Goal: Check status: Check status

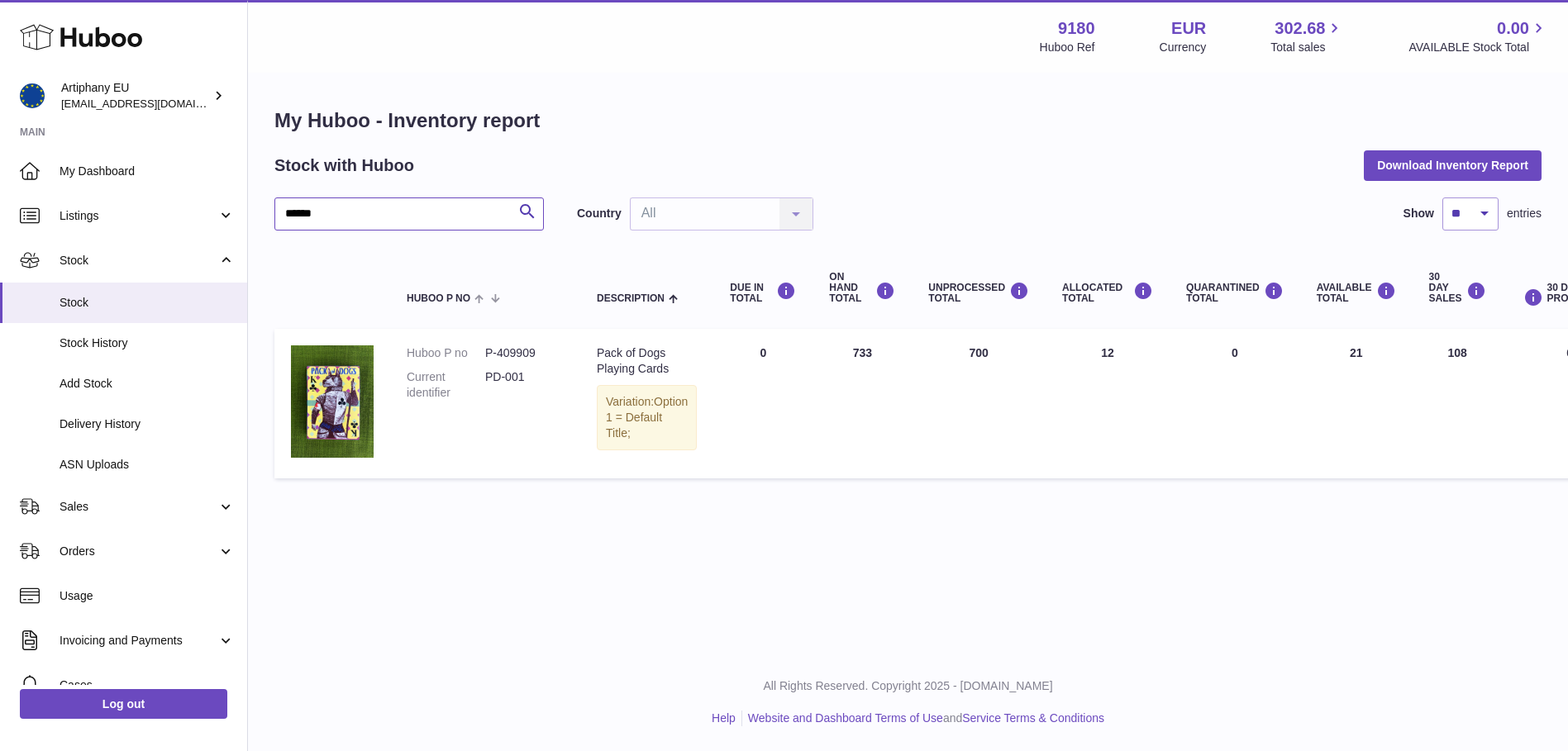
click at [374, 219] on input "******" at bounding box center [409, 214] width 269 height 33
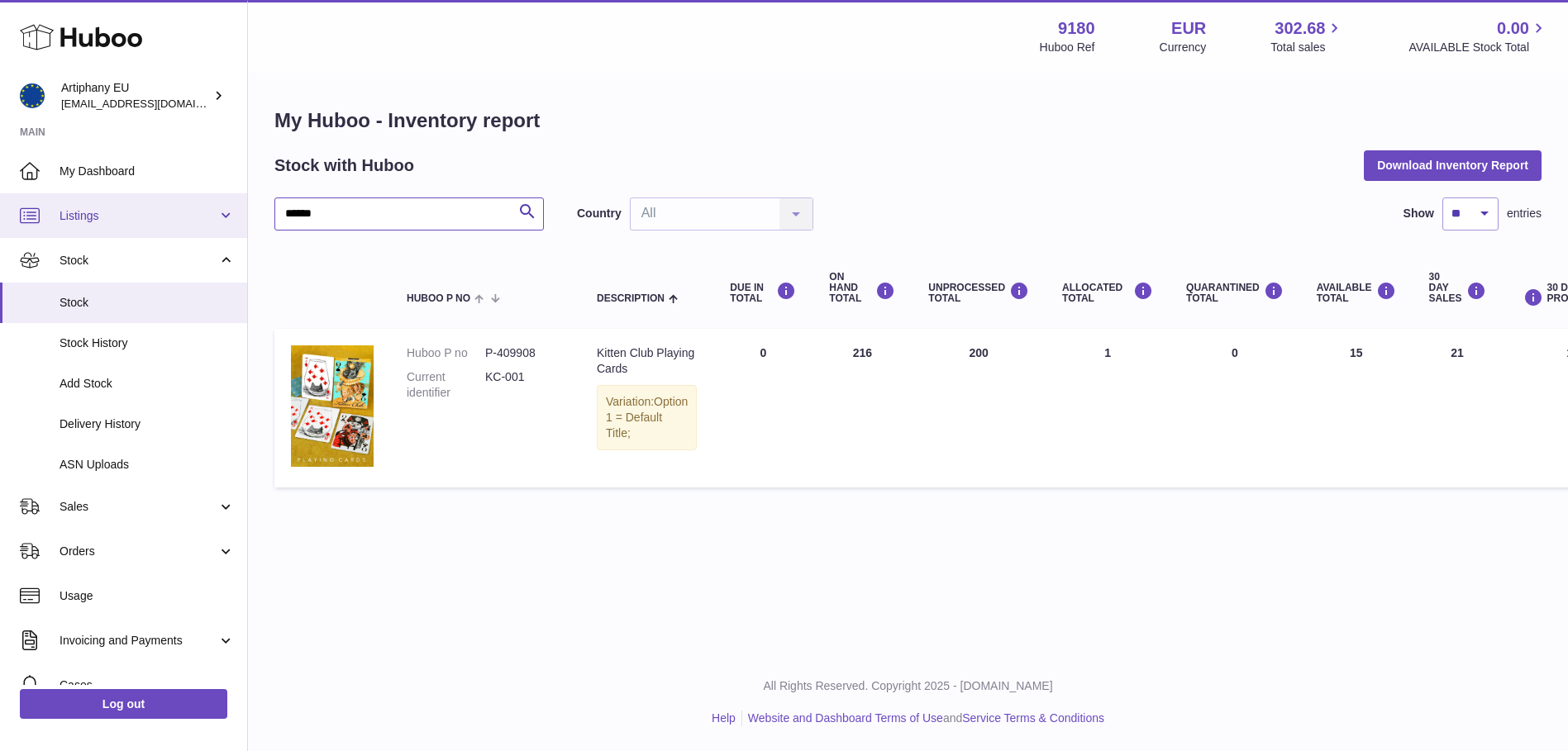
drag, startPoint x: 377, startPoint y: 215, endPoint x: 215, endPoint y: 226, distance: 162.4
click at [215, 226] on div "Huboo Artiphany EU internalAdmin-9180@internal.huboo.com Main My Dashboard List…" at bounding box center [784, 376] width 1568 height 751
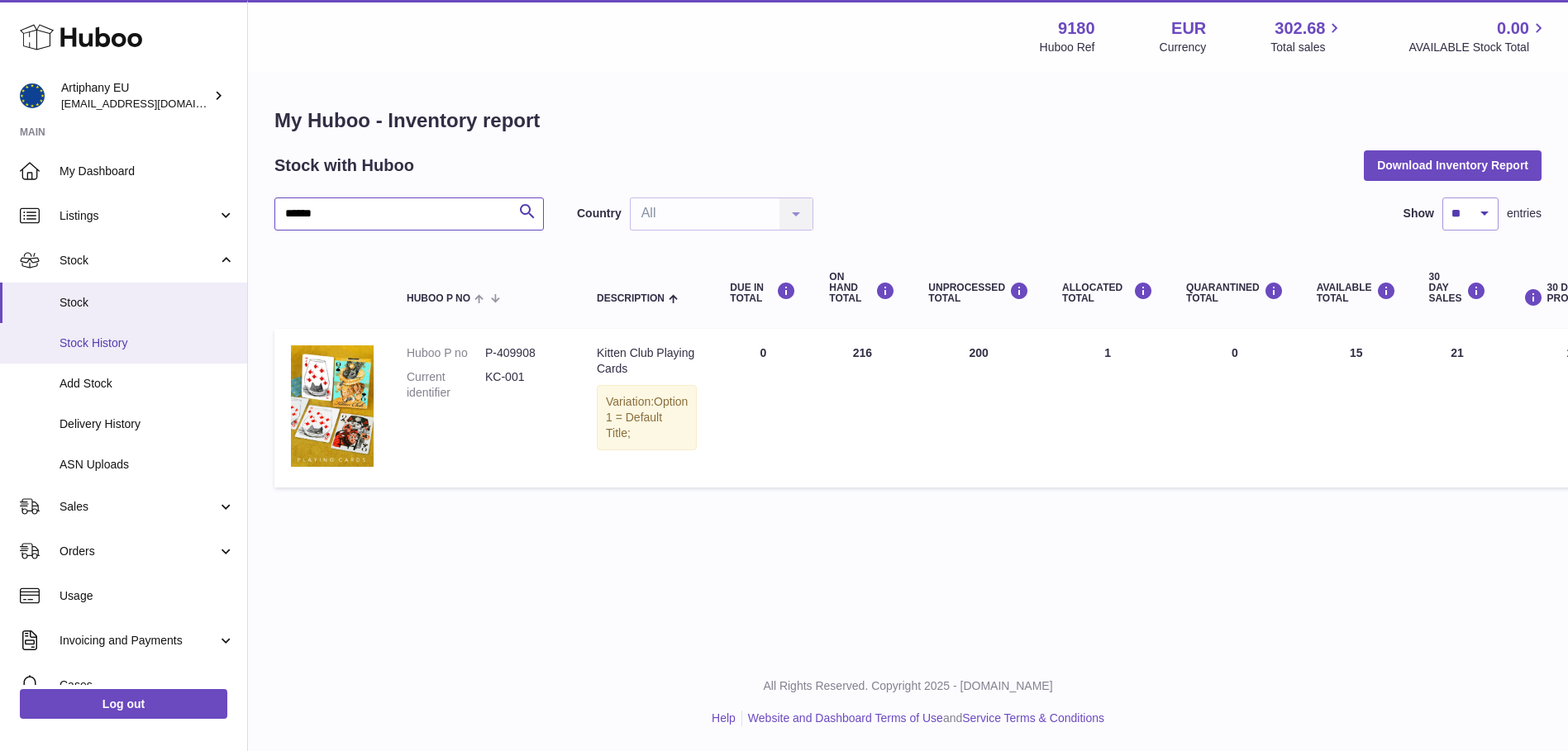
type input "******"
click at [149, 264] on span "Stock" at bounding box center [139, 260] width 158 height 16
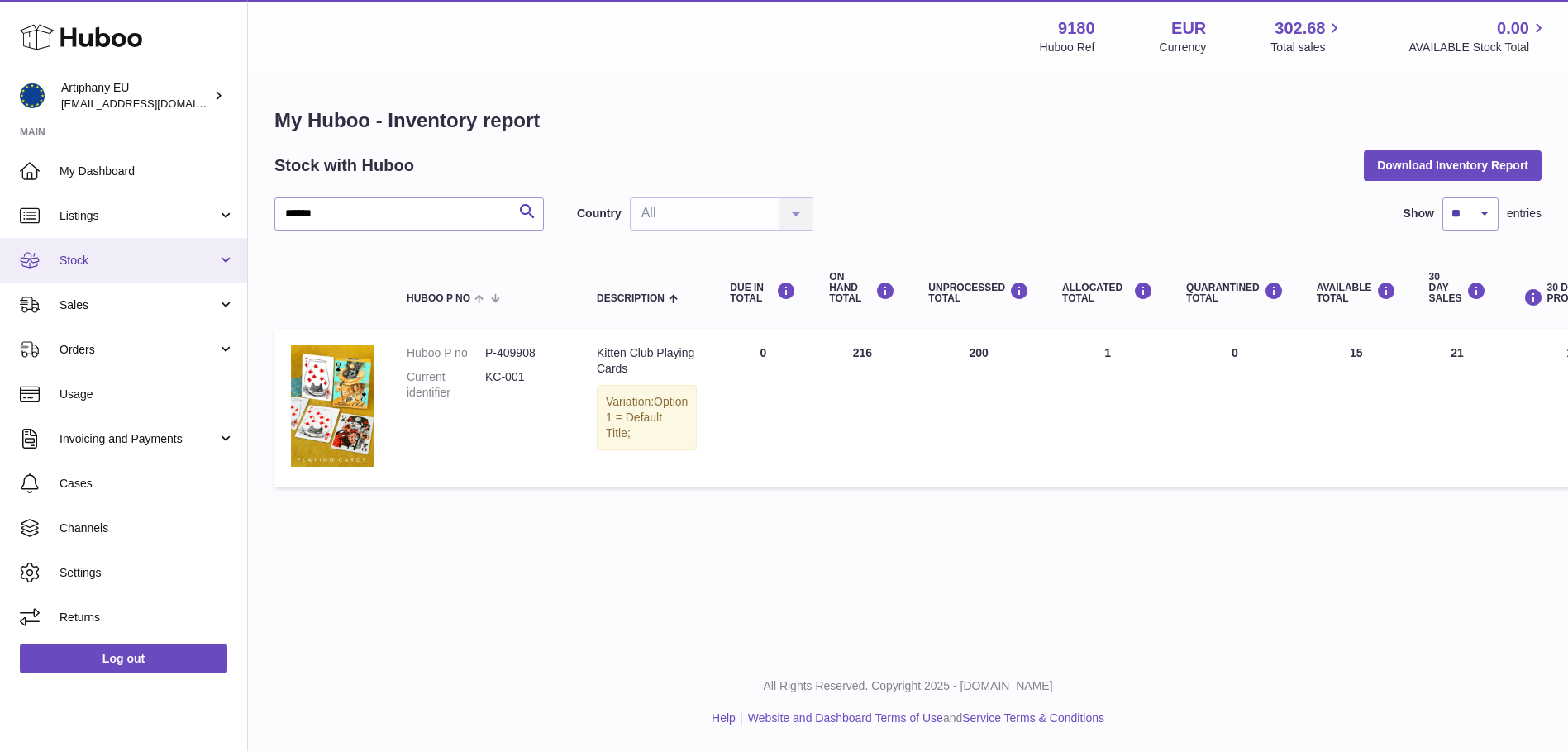
click at [149, 264] on span "Stock" at bounding box center [139, 260] width 158 height 16
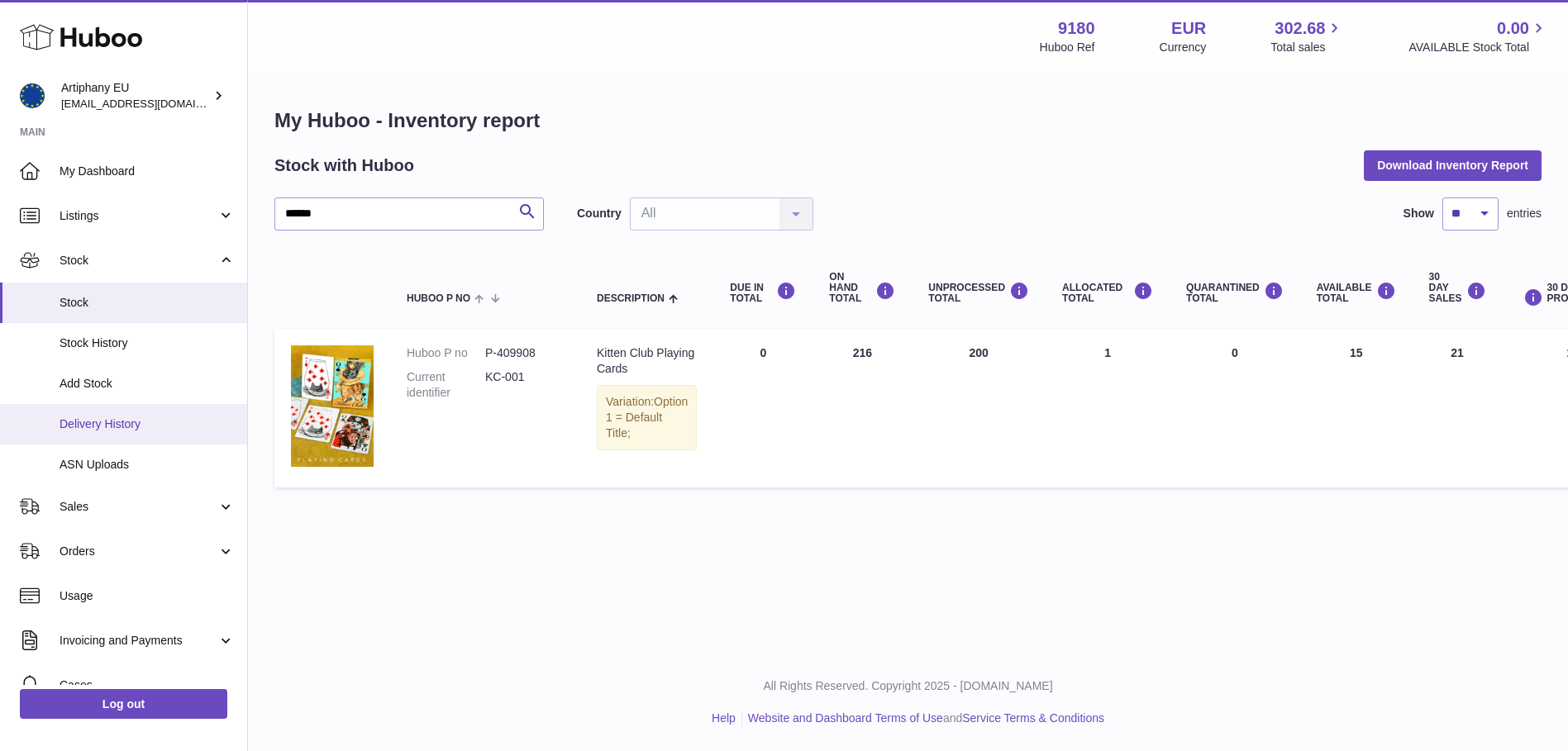
click at [136, 409] on link "Delivery History" at bounding box center [124, 424] width 247 height 41
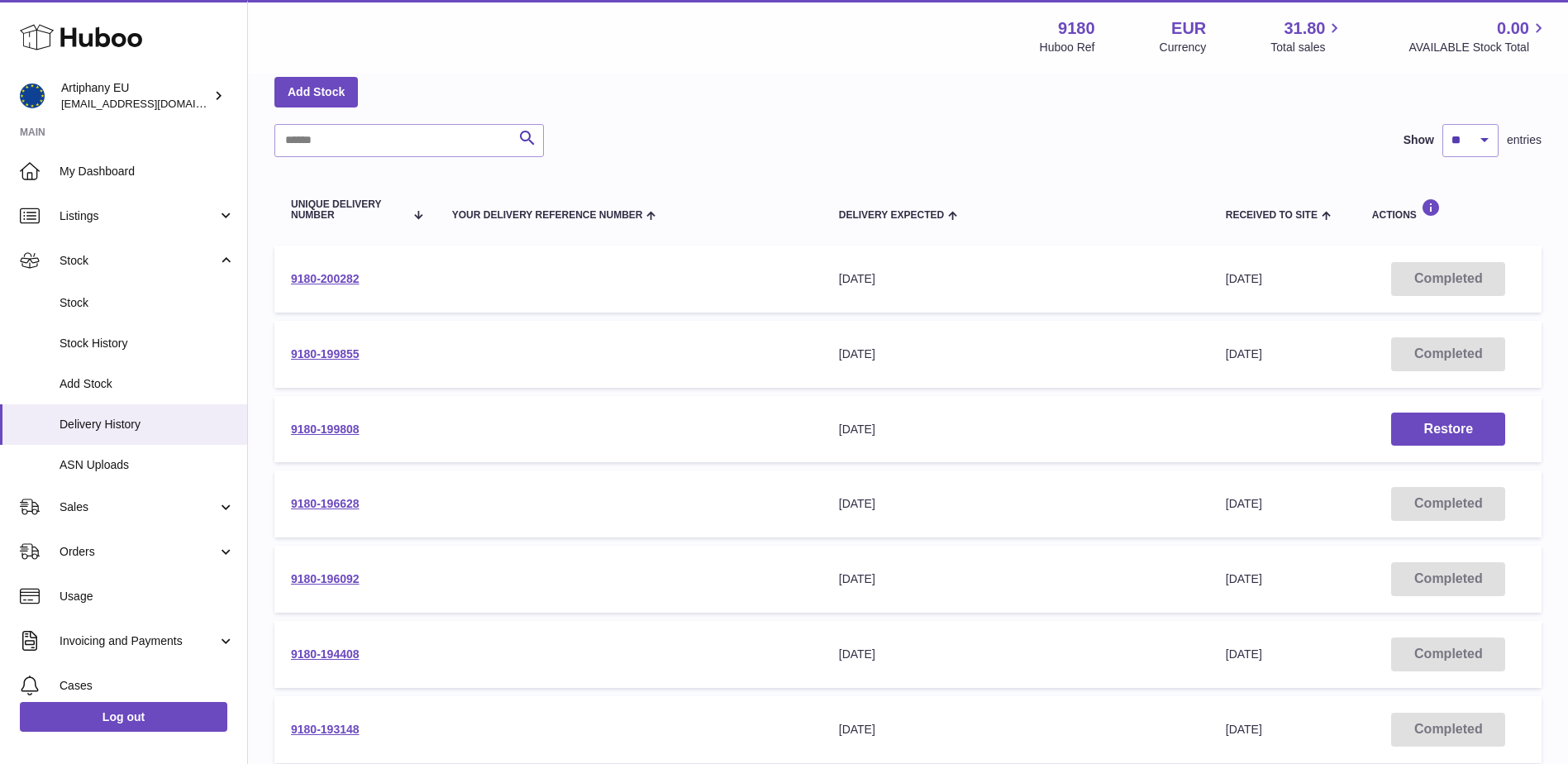
scroll to position [83, 0]
click at [326, 283] on link "9180-200282" at bounding box center [325, 278] width 68 height 13
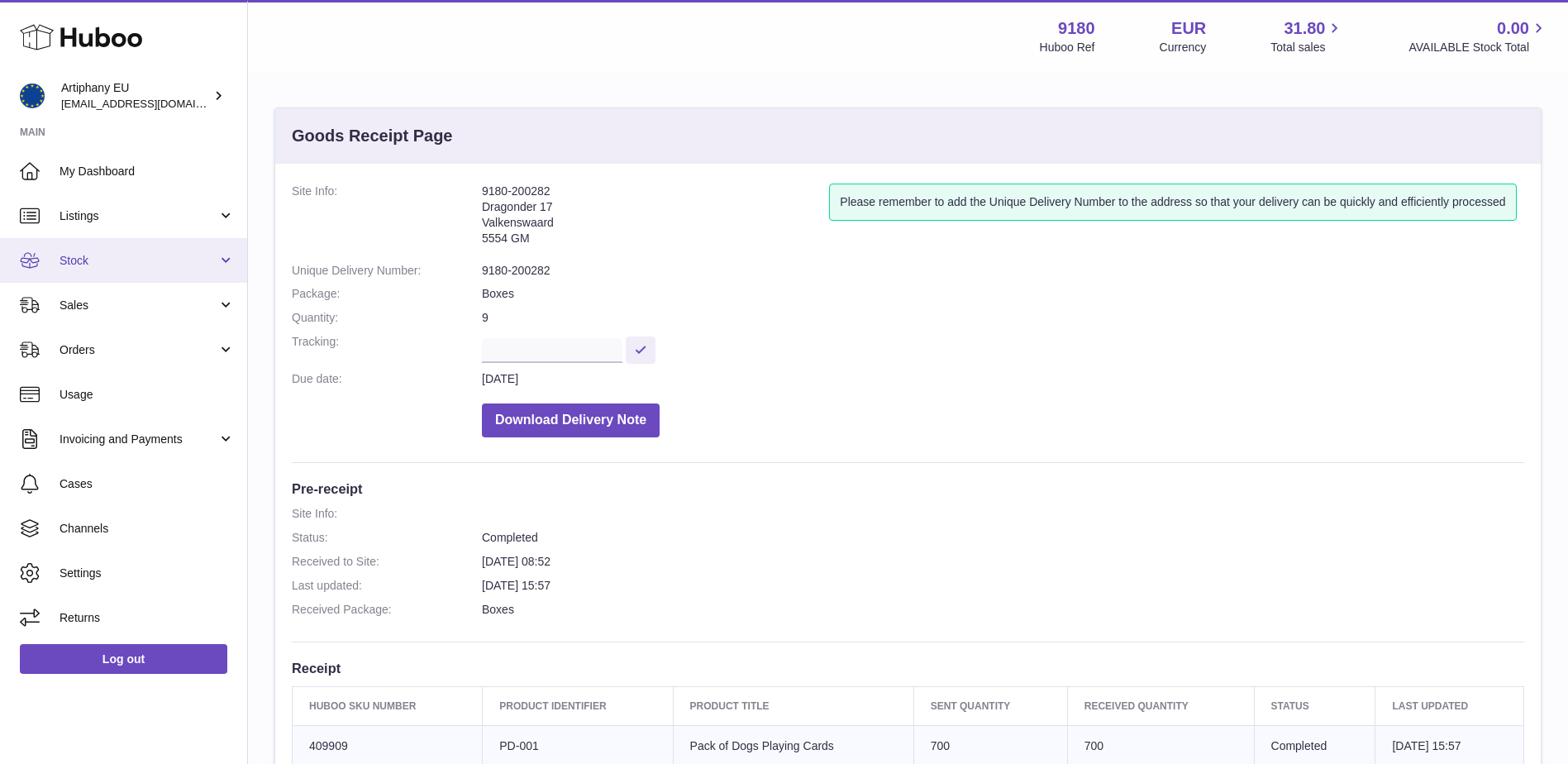
click at [117, 269] on link "Stock" at bounding box center [124, 260] width 247 height 45
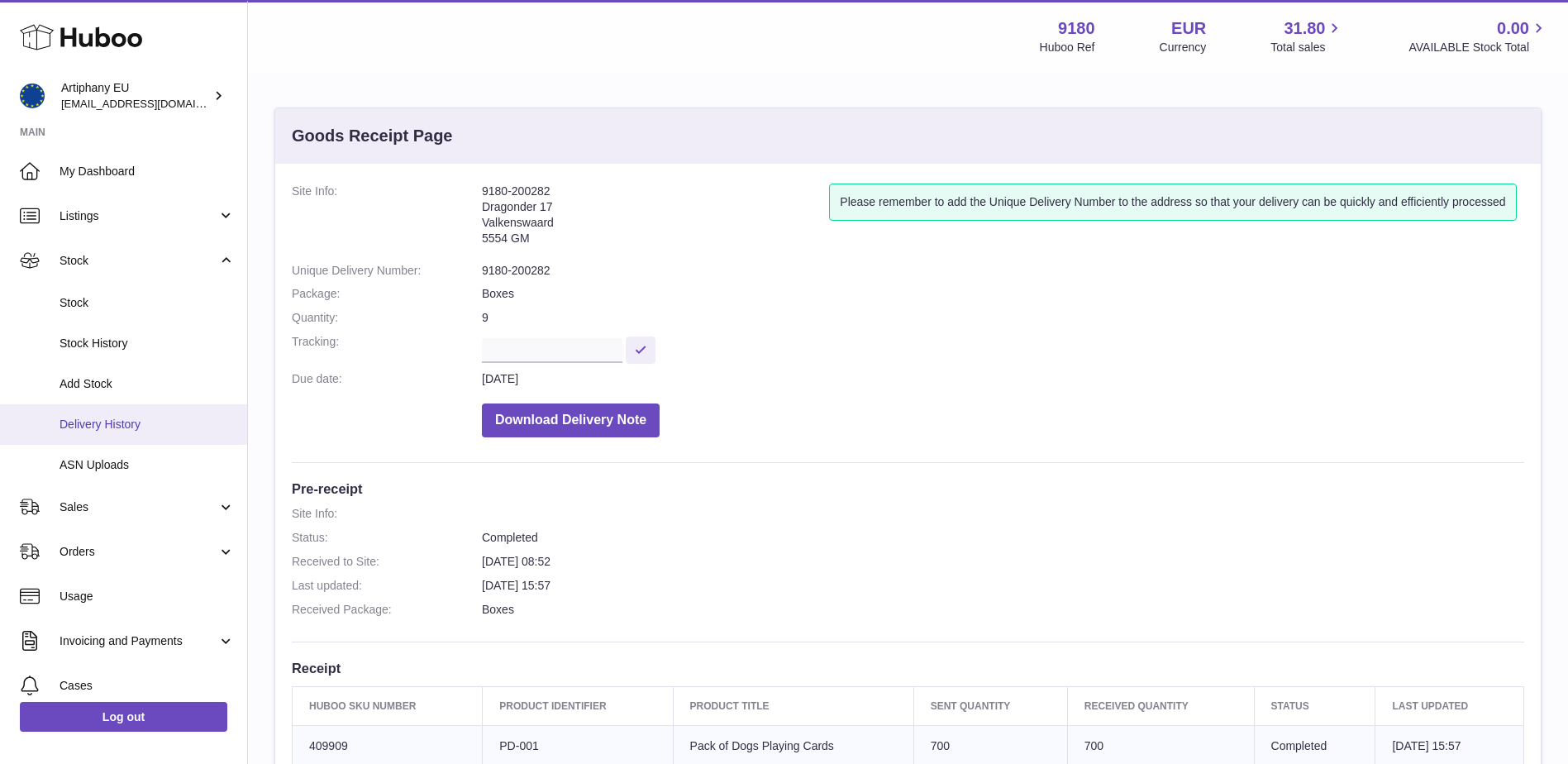
click at [105, 413] on link "Delivery History" at bounding box center [124, 424] width 247 height 41
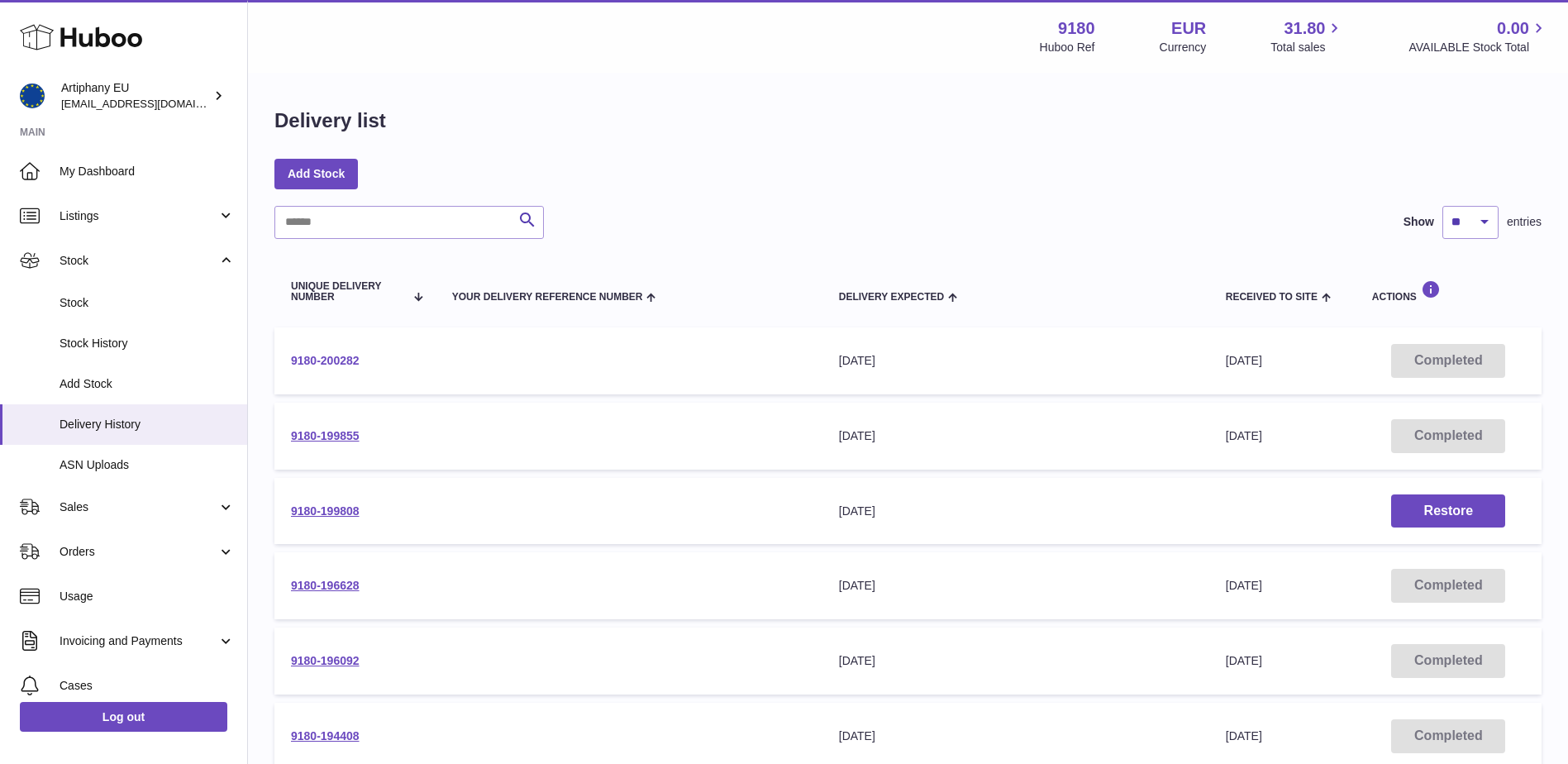
click at [339, 366] on link "9180-200282" at bounding box center [325, 361] width 68 height 13
